Goal: Navigation & Orientation: Find specific page/section

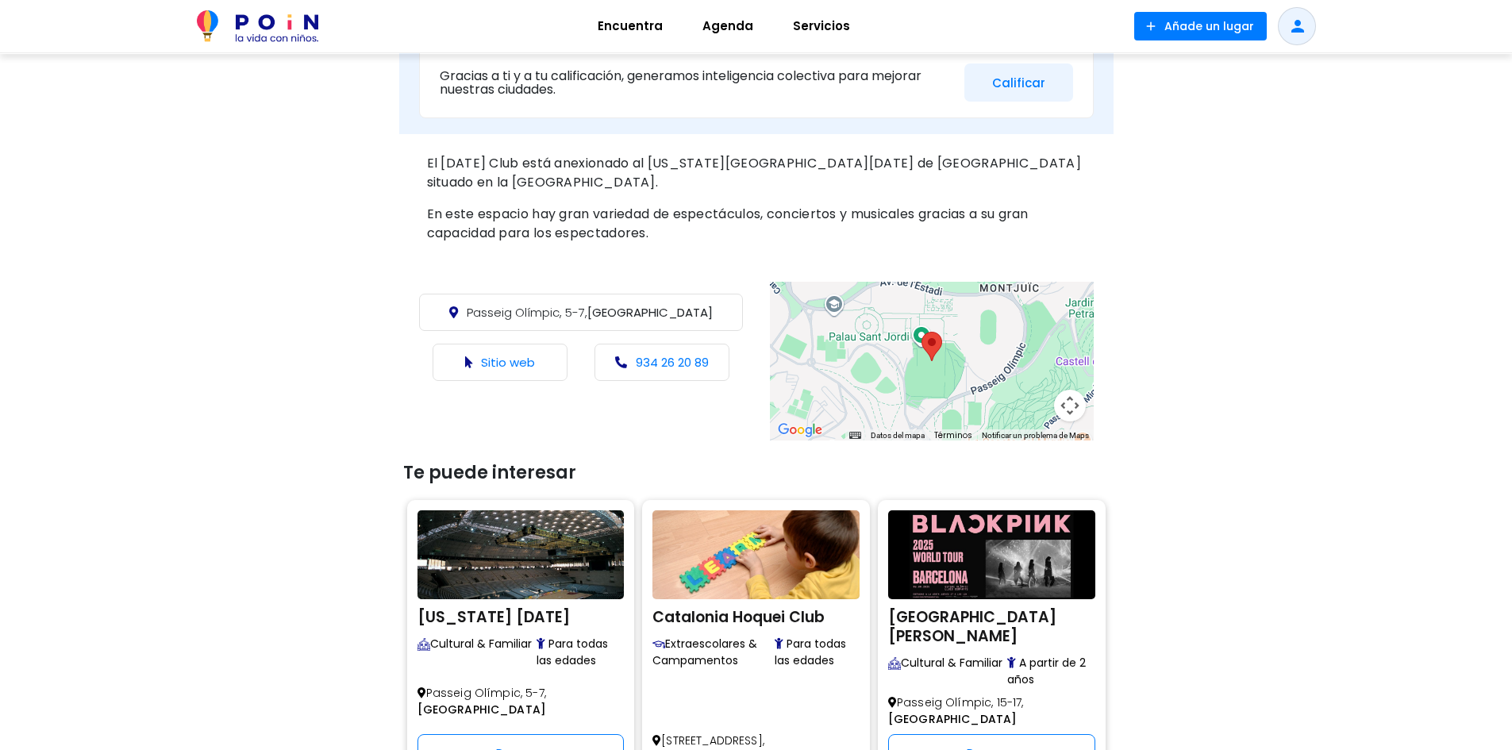
scroll to position [794, 0]
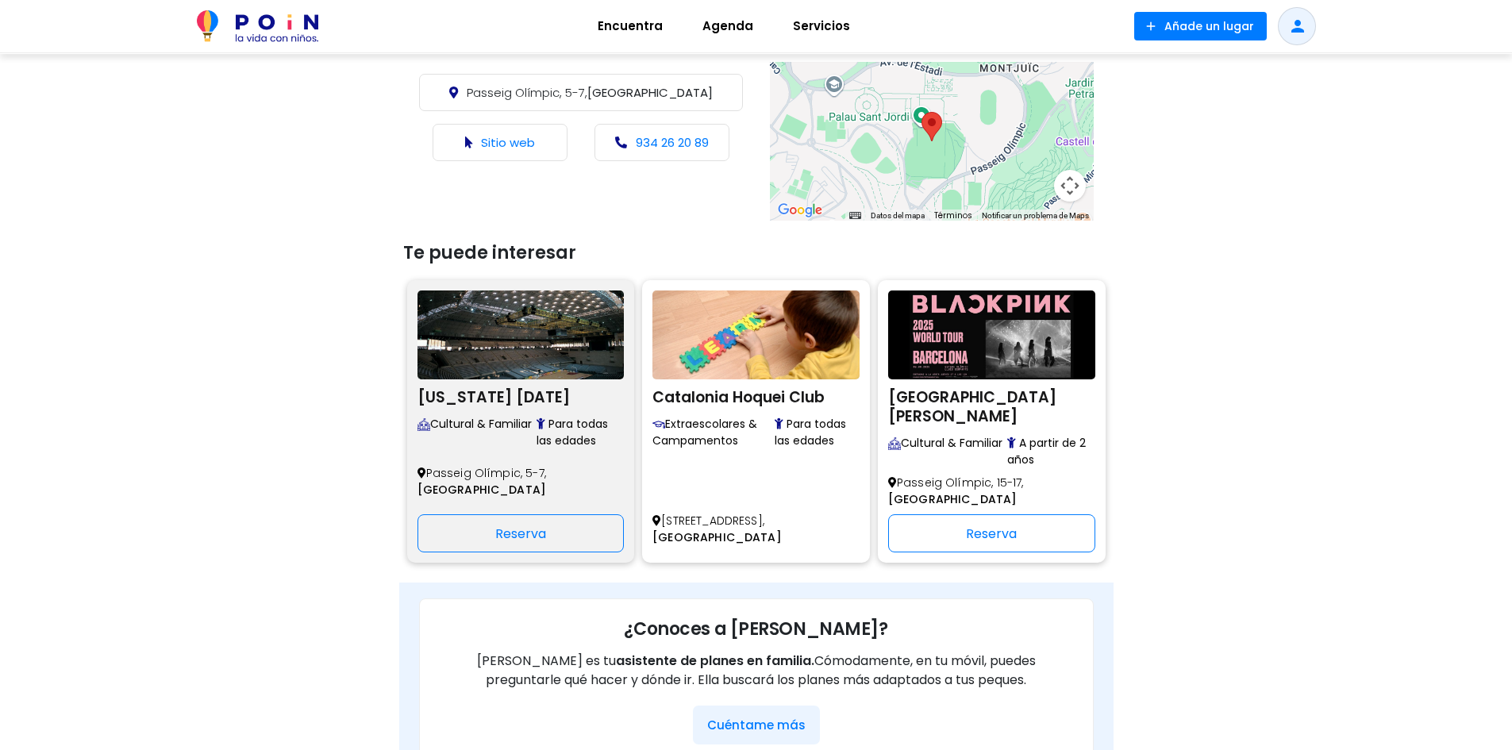
click at [526, 366] on img at bounding box center [520, 334] width 207 height 89
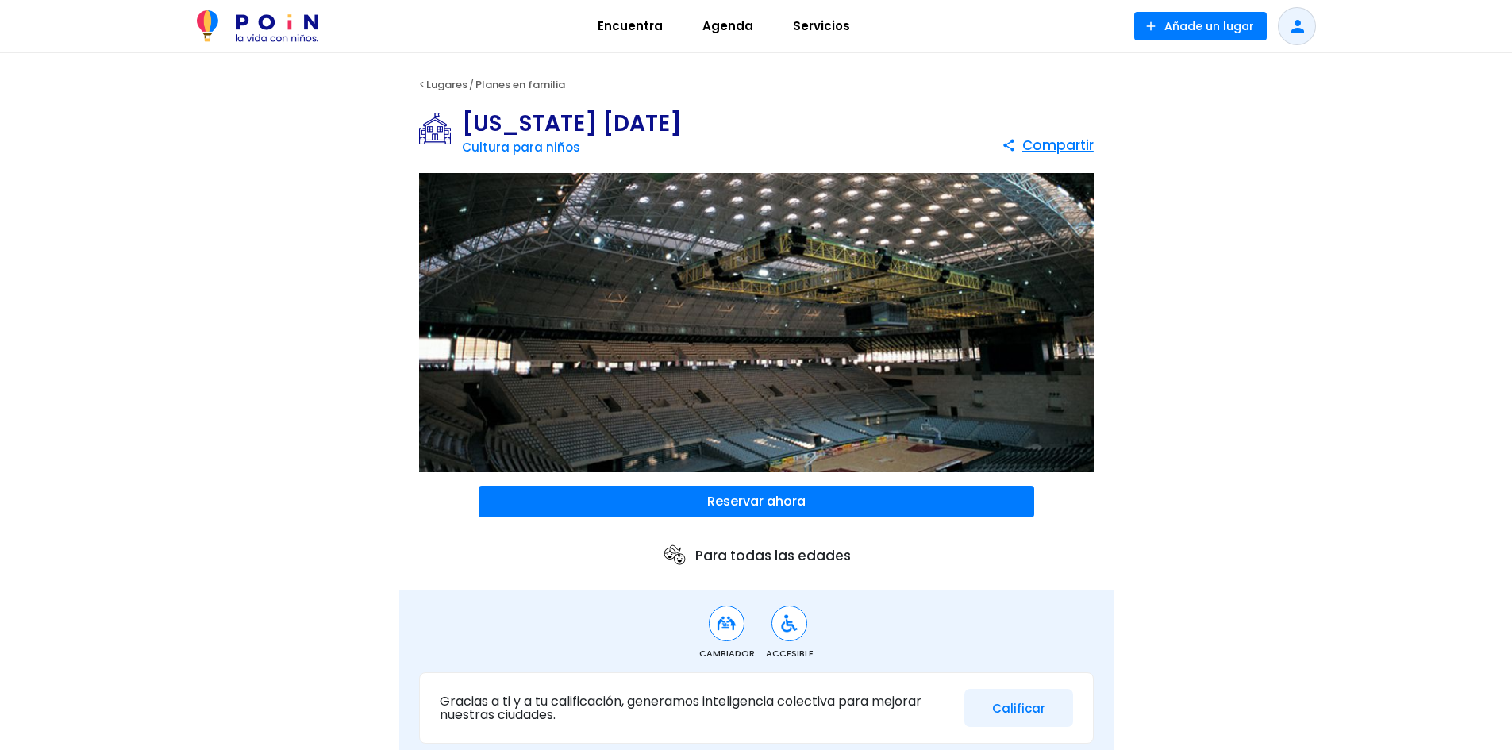
click at [674, 336] on img at bounding box center [756, 323] width 675 height 300
